Goal: Use online tool/utility: Use online tool/utility

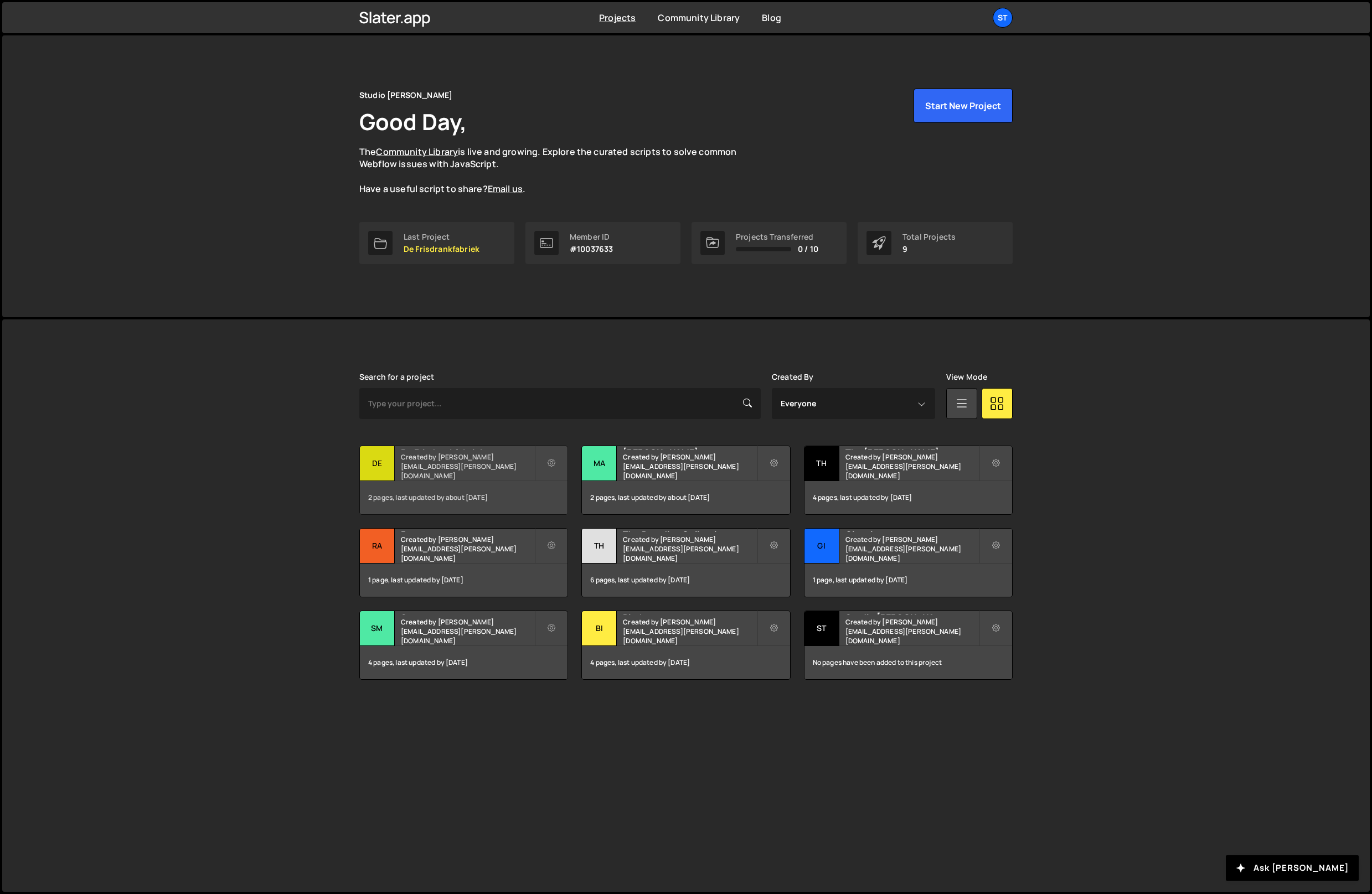
click at [418, 473] on small "Created by max@schmitz.studio" at bounding box center [468, 466] width 133 height 28
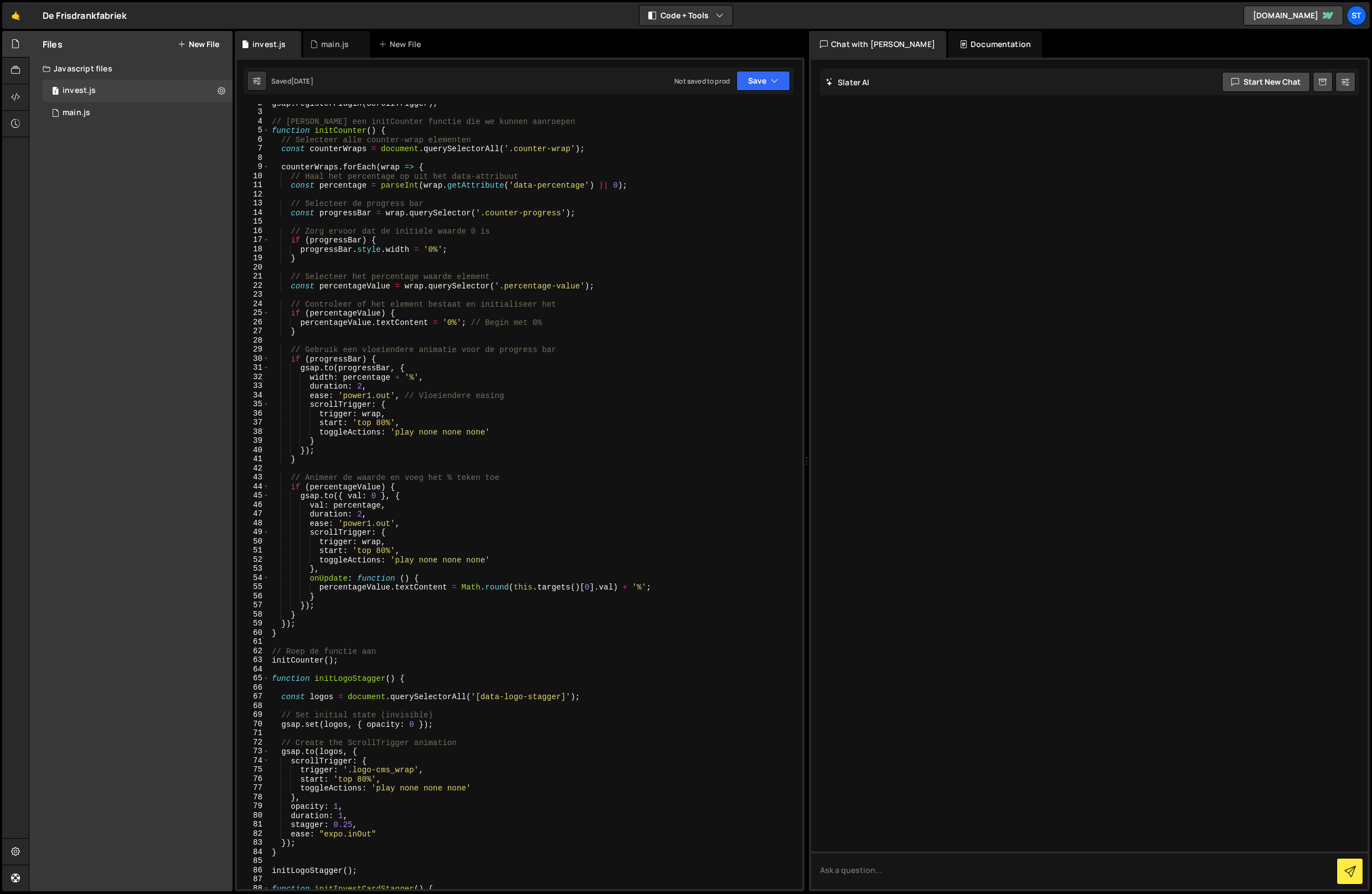
scroll to position [557, 0]
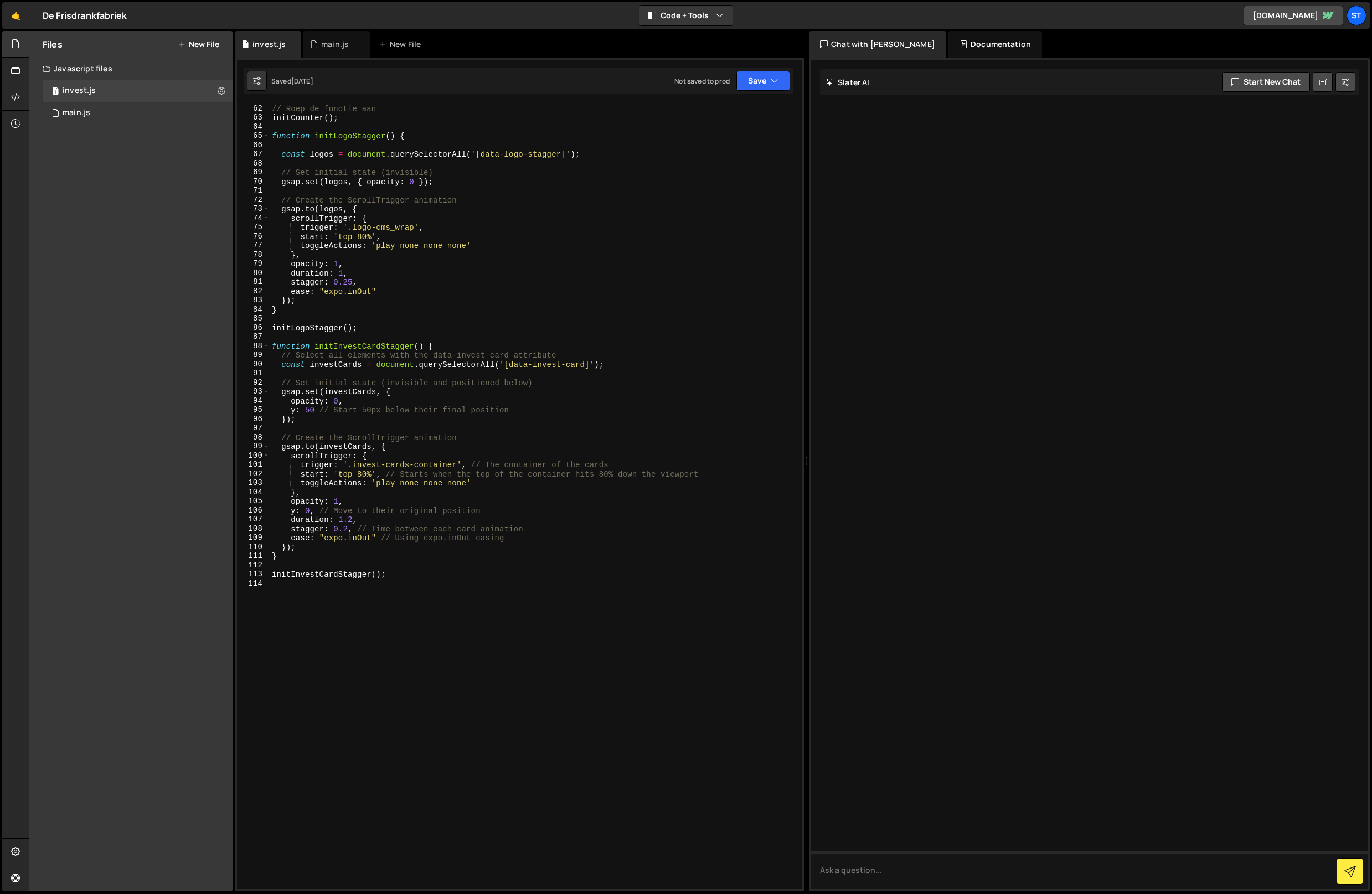
click at [393, 644] on div "// Roep de functie aan initCounter ( ) ; function initLogoStagger ( ) { const l…" at bounding box center [534, 506] width 528 height 804
click at [65, 106] on div "1 main.js 0" at bounding box center [137, 113] width 190 height 22
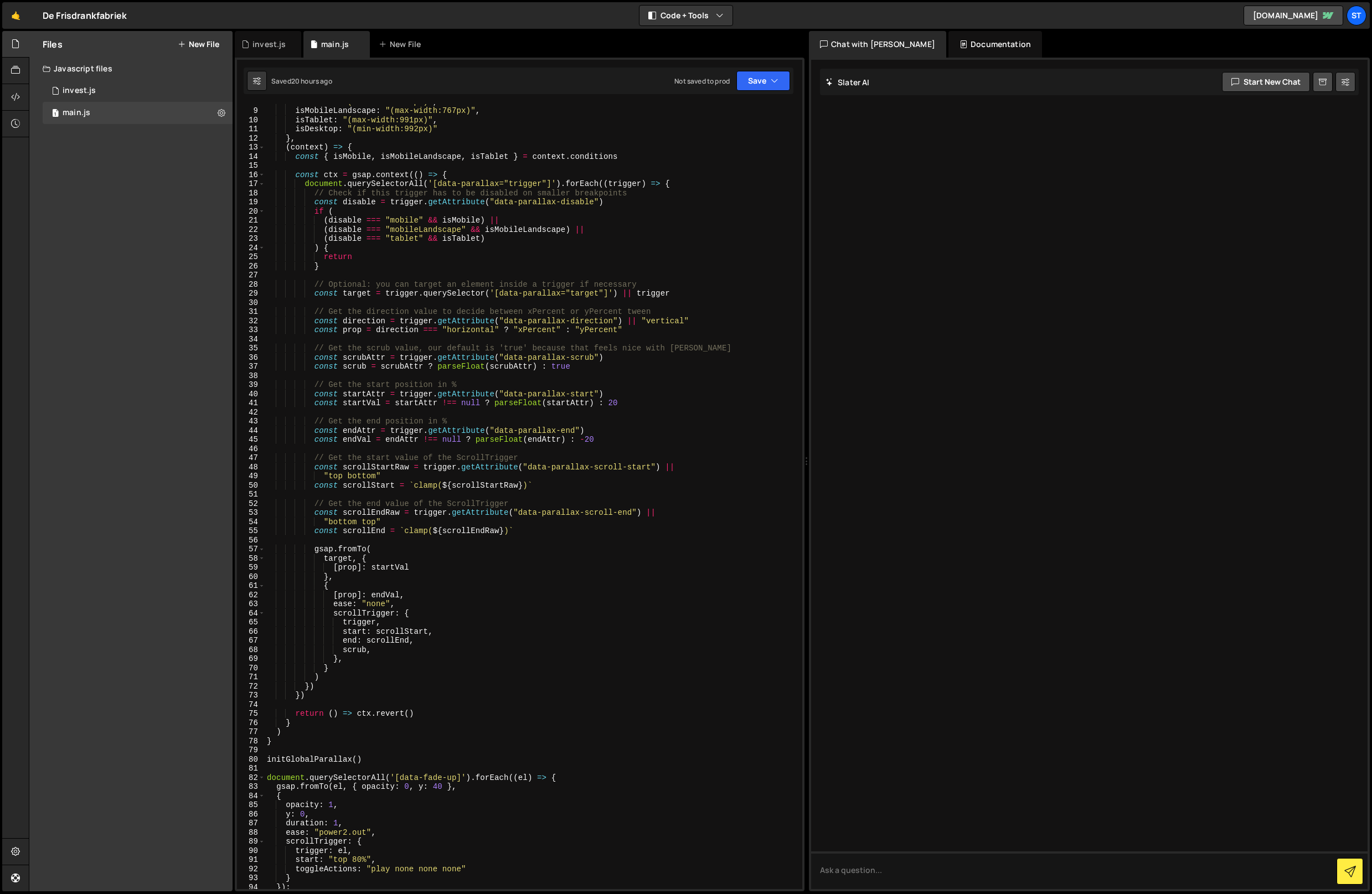
scroll to position [480, 0]
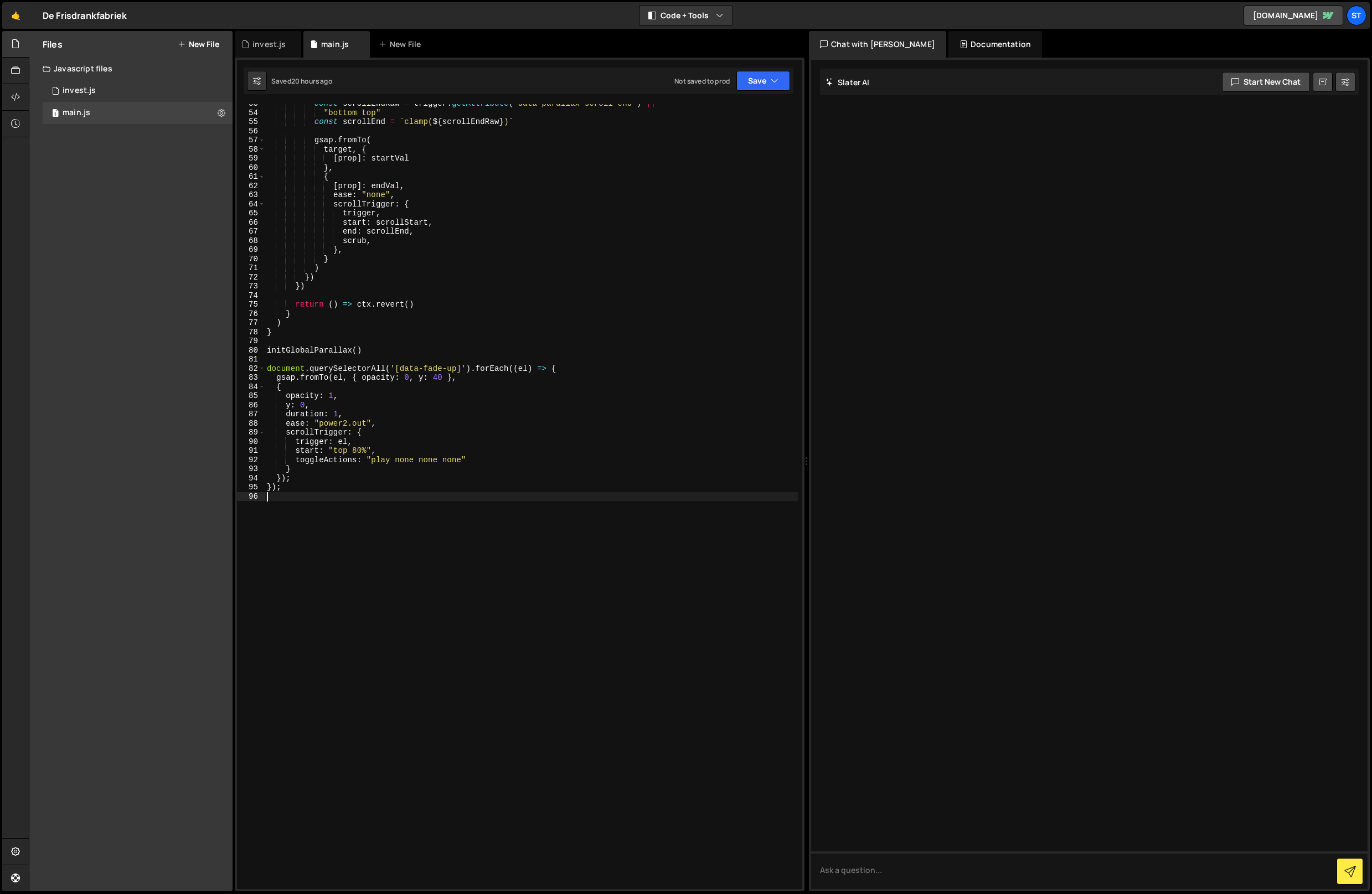
click at [392, 545] on div "const scrollEndRaw = trigger . getAttribute ( "data-parallax-scroll-end" ) || "…" at bounding box center [531, 501] width 533 height 804
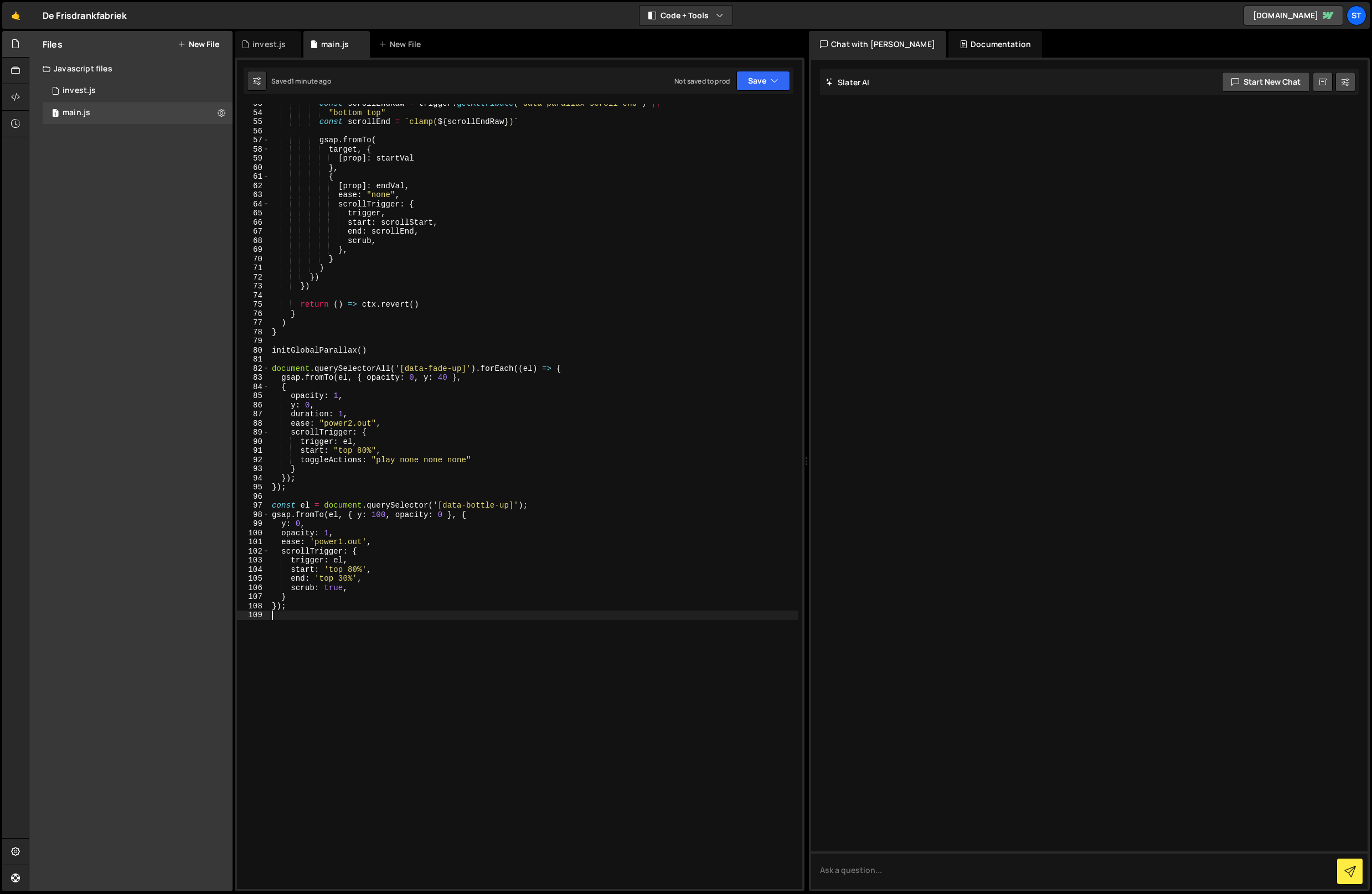
click at [383, 516] on div "const scrollEndRaw = trigger . getAttribute ( "data-parallax-scroll-end" ) || "…" at bounding box center [534, 501] width 528 height 804
click at [385, 516] on div "const scrollEndRaw = trigger . getAttribute ( "data-parallax-scroll-end" ) || "…" at bounding box center [534, 501] width 528 height 804
click at [361, 543] on div "const scrollEndRaw = trigger . getAttribute ( "data-parallax-scroll-end" ) || "…" at bounding box center [534, 501] width 528 height 804
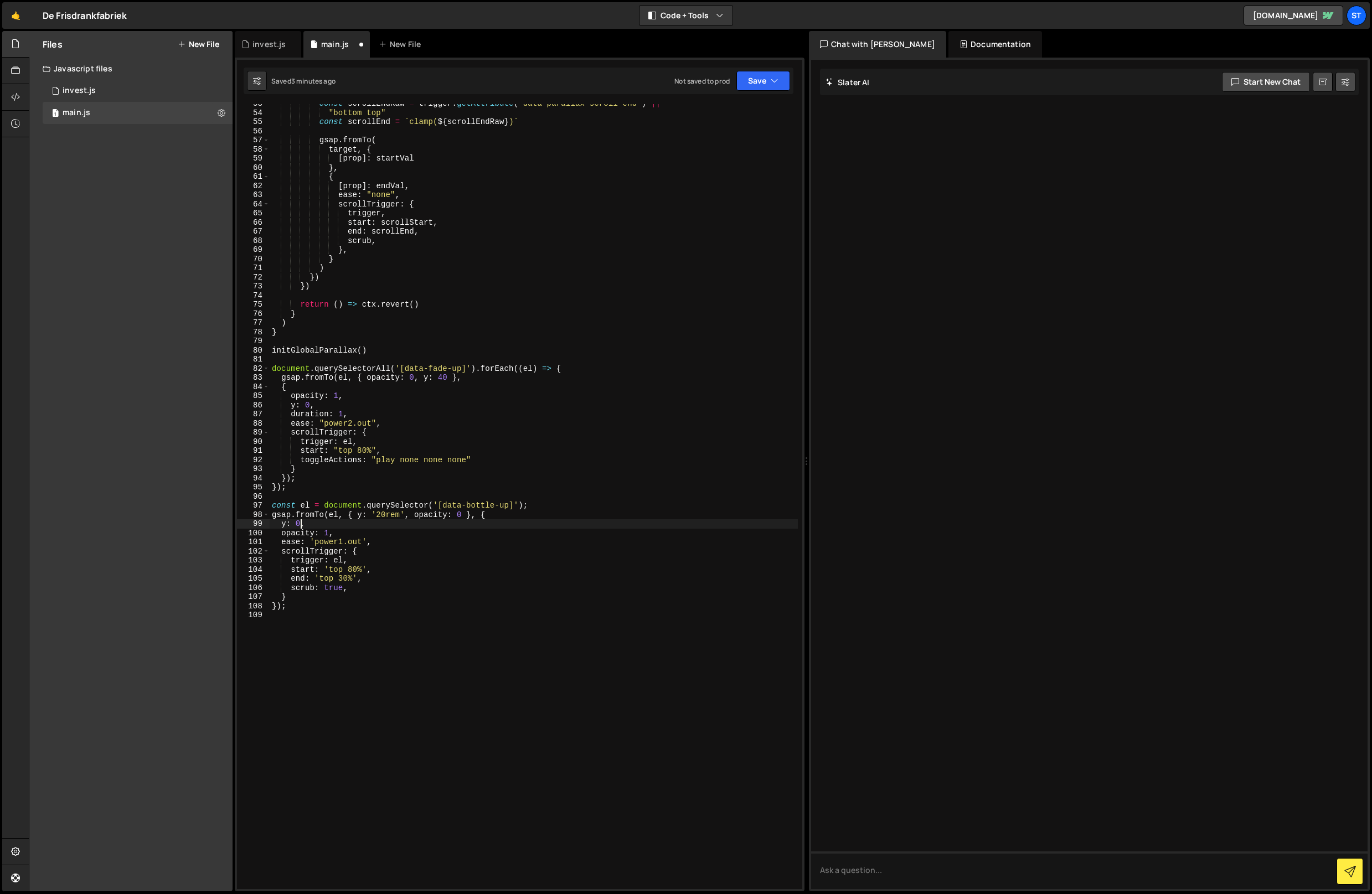
click at [301, 524] on div "const scrollEndRaw = trigger . getAttribute ( "data-parallax-scroll-end" ) || "…" at bounding box center [534, 501] width 528 height 804
type textarea "y: '10rem',"
click at [352, 613] on div "const scrollEndRaw = trigger . getAttribute ( "data-parallax-scroll-end" ) || "…" at bounding box center [534, 501] width 528 height 804
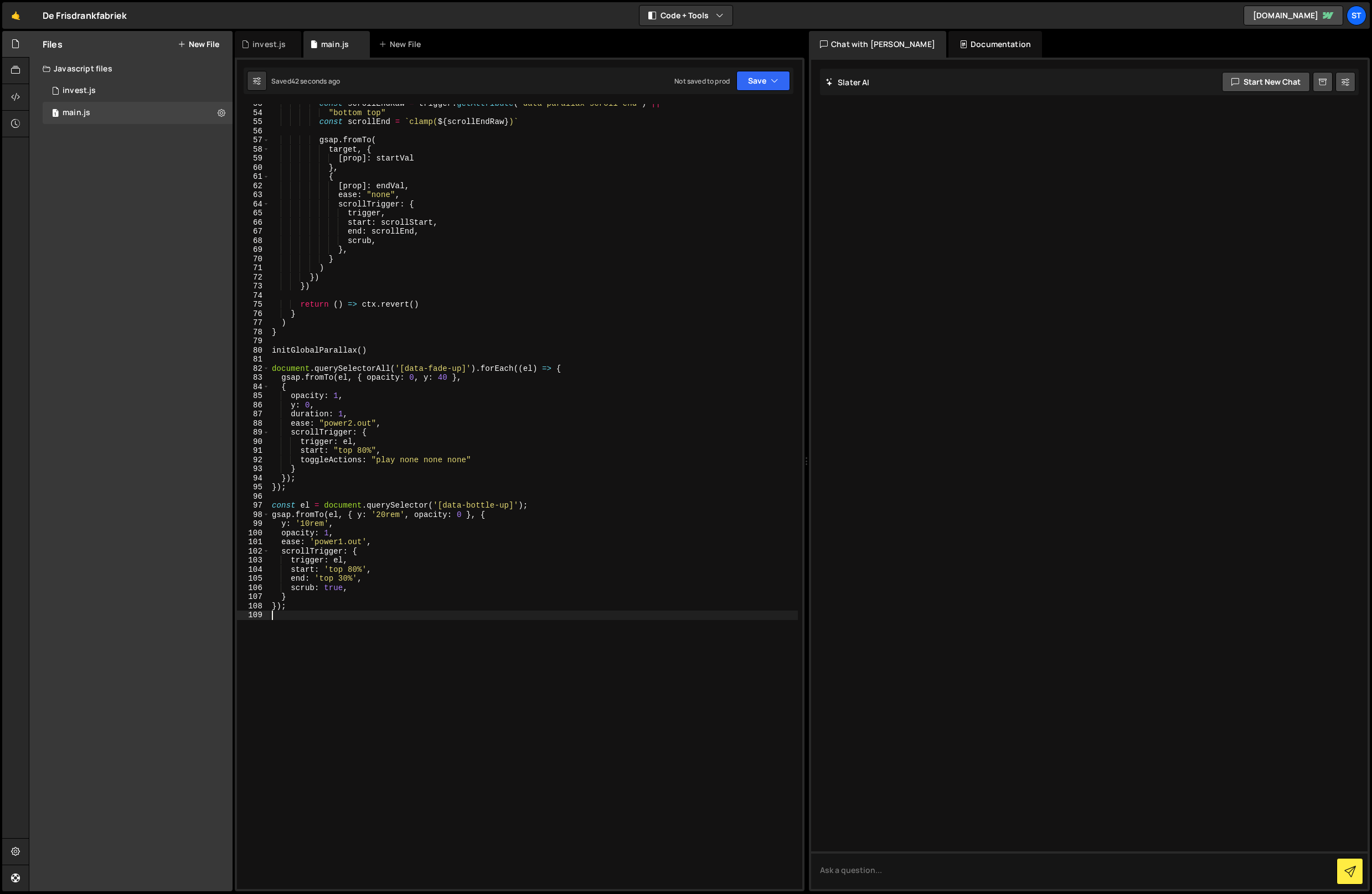
click at [400, 516] on div "const scrollEndRaw = trigger . getAttribute ( "data-parallax-scroll-end" ) || "…" at bounding box center [534, 501] width 528 height 804
drag, startPoint x: 464, startPoint y: 516, endPoint x: 411, endPoint y: 516, distance: 53.0
click at [411, 516] on div "const scrollEndRaw = trigger . getAttribute ( "data-parallax-scroll-end" ) || "…" at bounding box center [534, 501] width 528 height 804
drag, startPoint x: 332, startPoint y: 531, endPoint x: 280, endPoint y: 537, distance: 52.3
click at [275, 534] on div "const scrollEndRaw = trigger . getAttribute ( "data-parallax-scroll-end" ) || "…" at bounding box center [534, 501] width 528 height 804
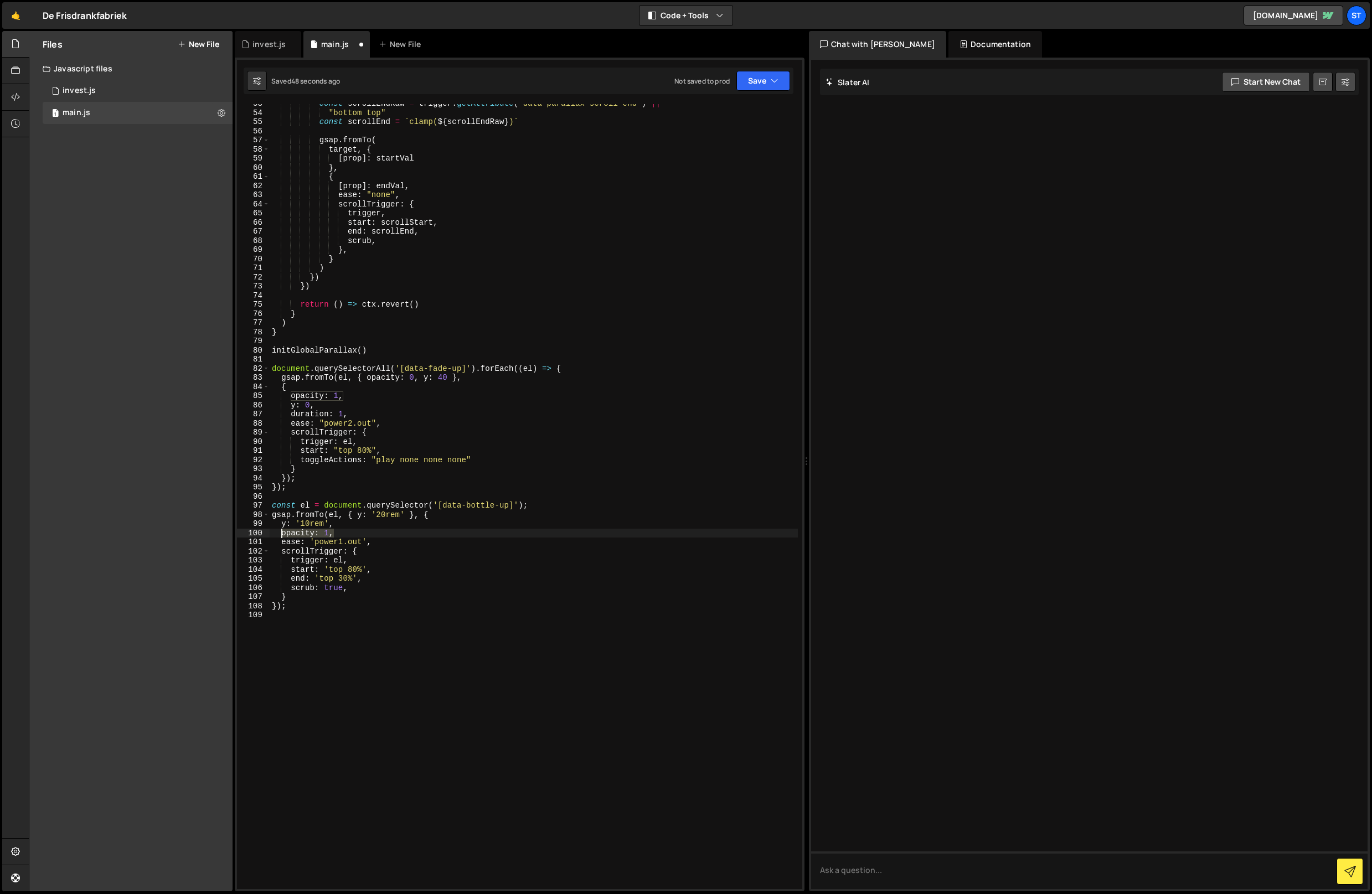
type textarea "opacity: 1,"
click at [348, 563] on div "const scrollEndRaw = trigger . getAttribute ( "data-parallax-scroll-end" ) || "…" at bounding box center [534, 501] width 528 height 804
click at [339, 532] on div "const scrollEndRaw = trigger . getAttribute ( "data-parallax-scroll-end" ) || "…" at bounding box center [534, 501] width 528 height 804
click at [343, 533] on div "const scrollEndRaw = trigger . getAttribute ( "data-parallax-scroll-end" ) || "…" at bounding box center [534, 501] width 528 height 804
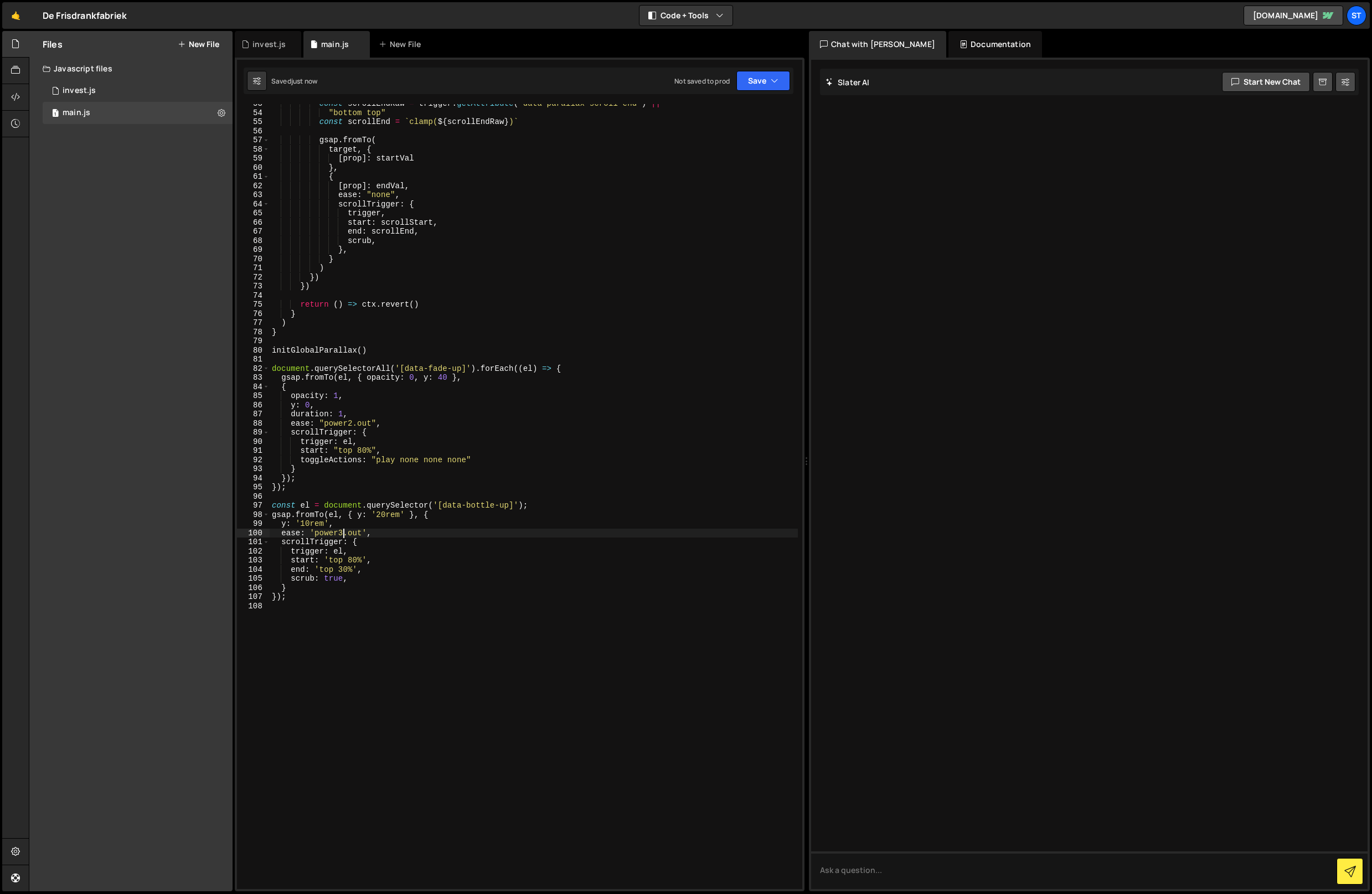
type textarea "ease: 'power3.out',"
